Goal: Transaction & Acquisition: Purchase product/service

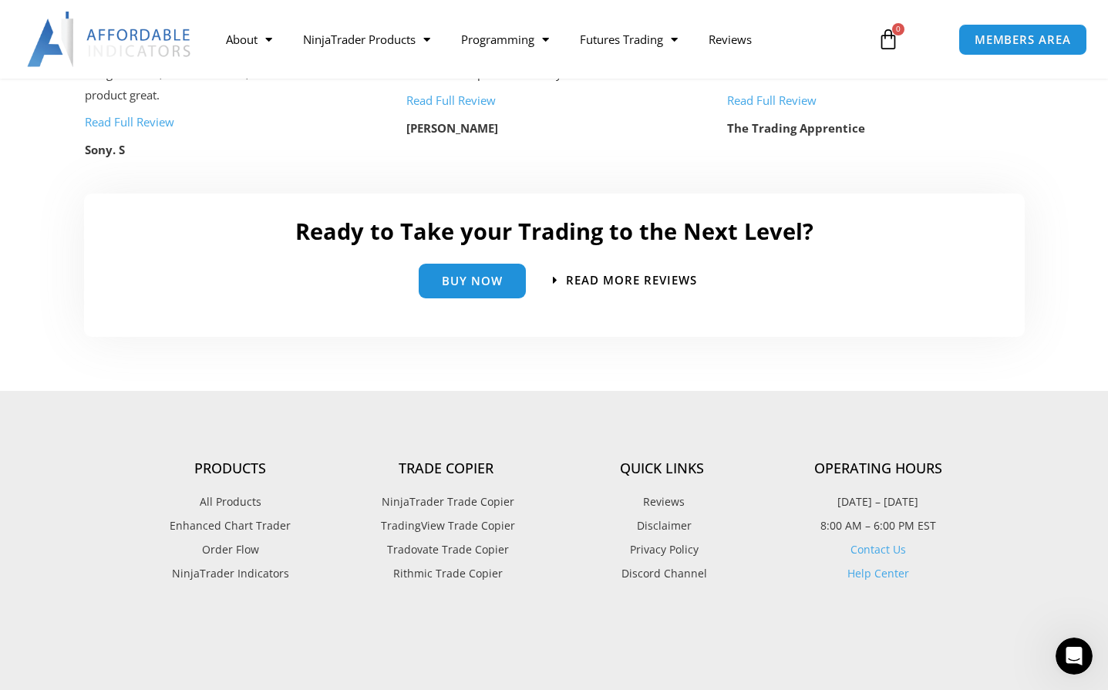
scroll to position [3557, 0]
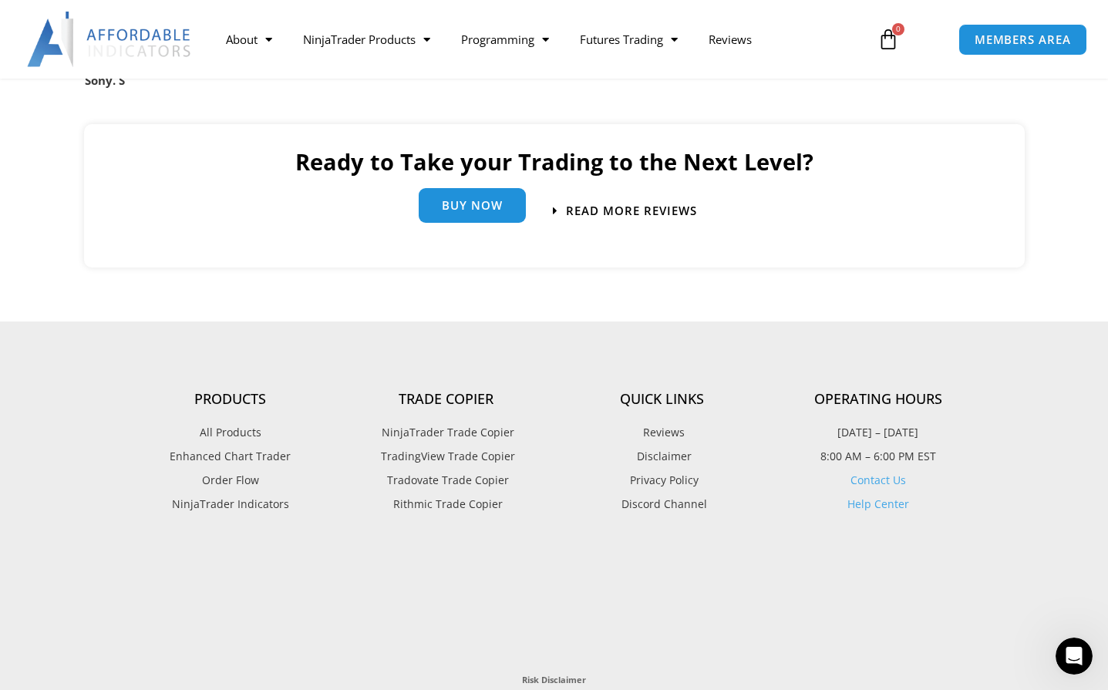
click at [463, 191] on link "Buy Now" at bounding box center [472, 205] width 107 height 35
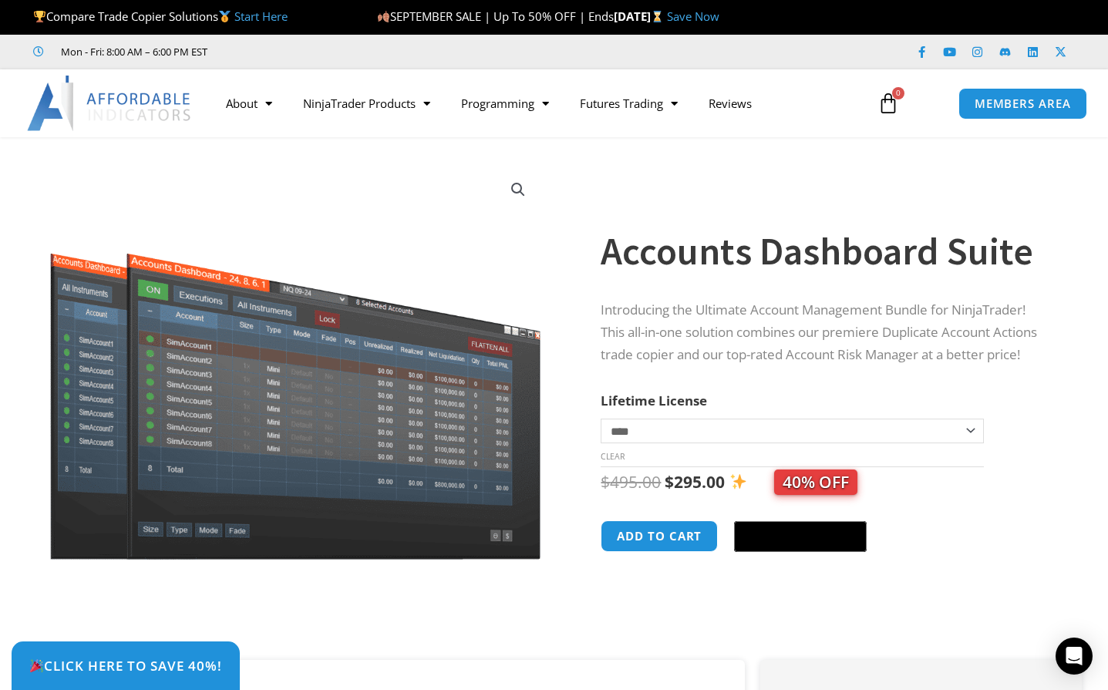
click at [720, 15] on link "Save Now" at bounding box center [693, 15] width 52 height 15
